Goal: Information Seeking & Learning: Learn about a topic

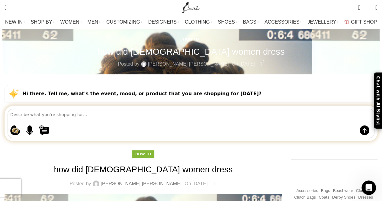
click at [133, 181] on link "[PERSON_NAME] [PERSON_NAME]" at bounding box center [141, 183] width 81 height 5
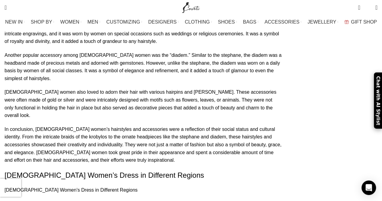
scroll to position [2164, 0]
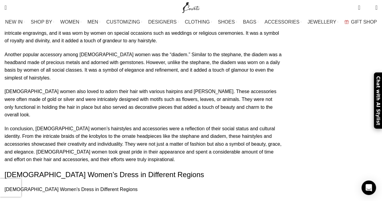
drag, startPoint x: 9, startPoint y: 47, endPoint x: 88, endPoint y: 64, distance: 80.8
copy p "In ancient Greece, women’s clothing played a significant role in reflecting the…"
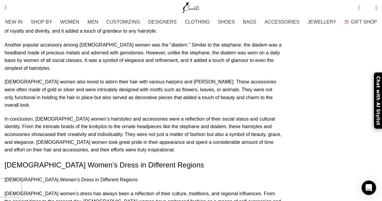
scroll to position [2169, 0]
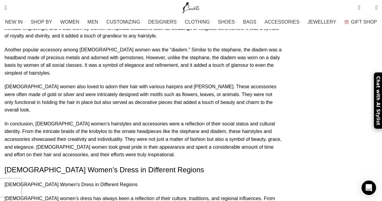
drag, startPoint x: 11, startPoint y: 70, endPoint x: 29, endPoint y: 69, distance: 18.4
drag, startPoint x: 85, startPoint y: 126, endPoint x: 216, endPoint y: 135, distance: 131.0
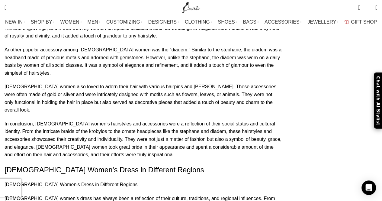
copy p "Marital status also played a role in determining how Greek women dressed. Marri…"
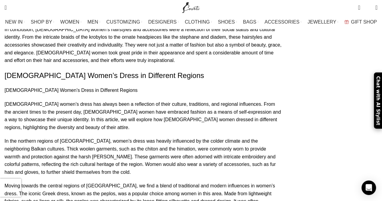
scroll to position [2267, 0]
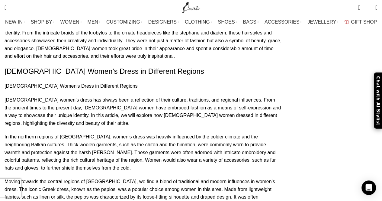
drag, startPoint x: 9, startPoint y: 101, endPoint x: 62, endPoint y: 117, distance: 55.0
click at [62, 117] on div "How to how did greek women dress Posted by Laura Jake February 8, 2024 On Febru…" at bounding box center [143, 166] width 286 height 4567
copy p "The clothing choices of Greek women not only reflected their social status but …"
drag, startPoint x: 11, startPoint y: 76, endPoint x: 260, endPoint y: 87, distance: 248.3
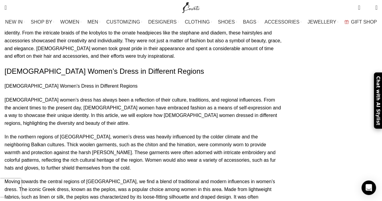
copy p "Age was another factor that influenced how Greek women dressed. Young girls wor…"
